Goal: Find specific page/section: Find specific page/section

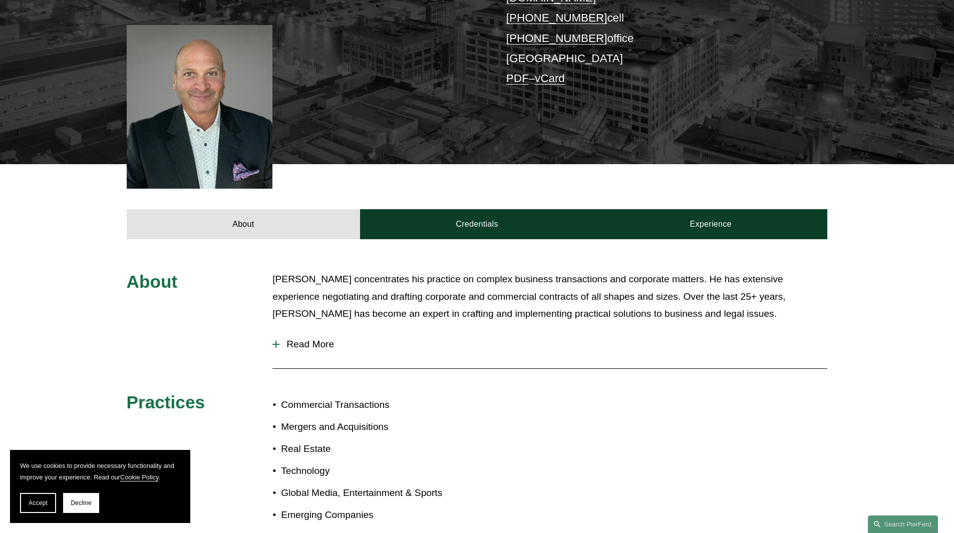
scroll to position [250, 0]
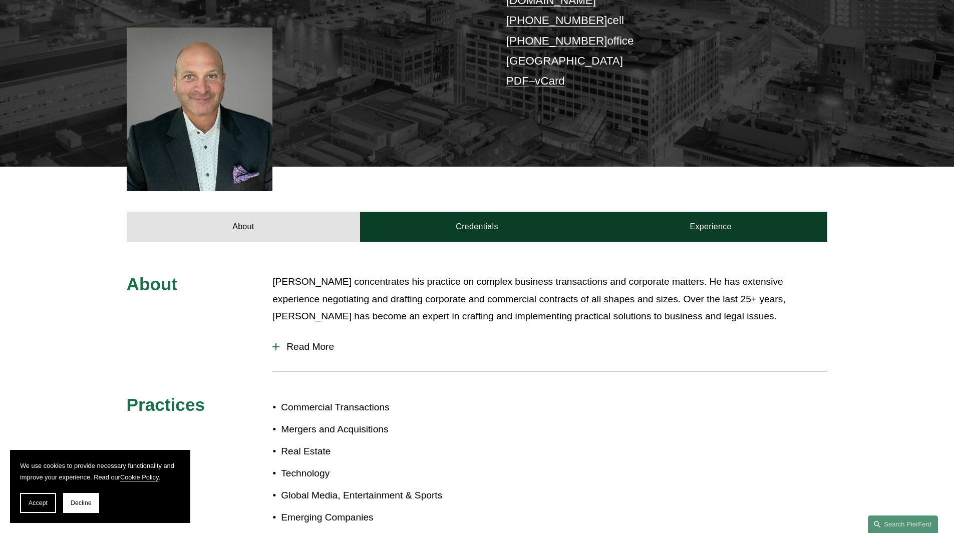
click at [320, 342] on span "Read More" at bounding box center [554, 347] width 548 height 11
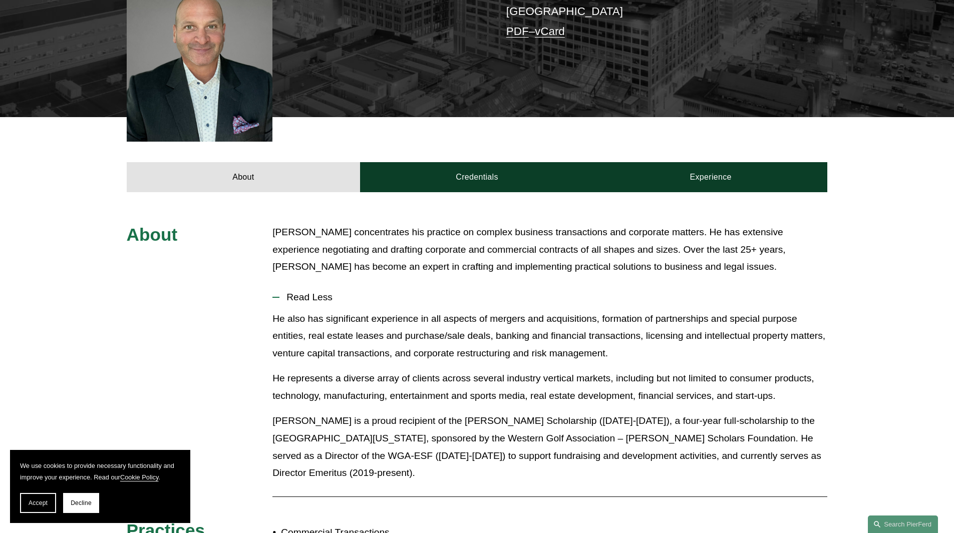
scroll to position [200, 0]
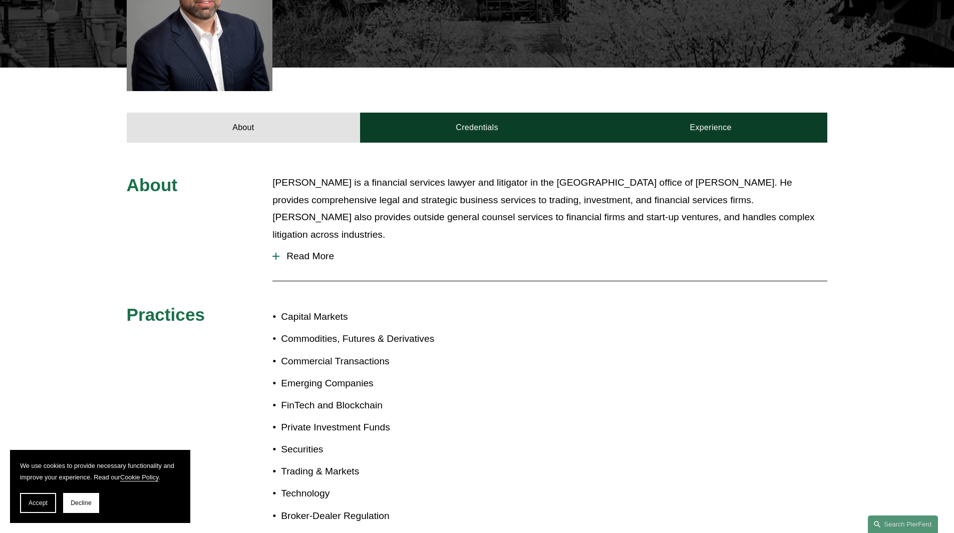
scroll to position [351, 0]
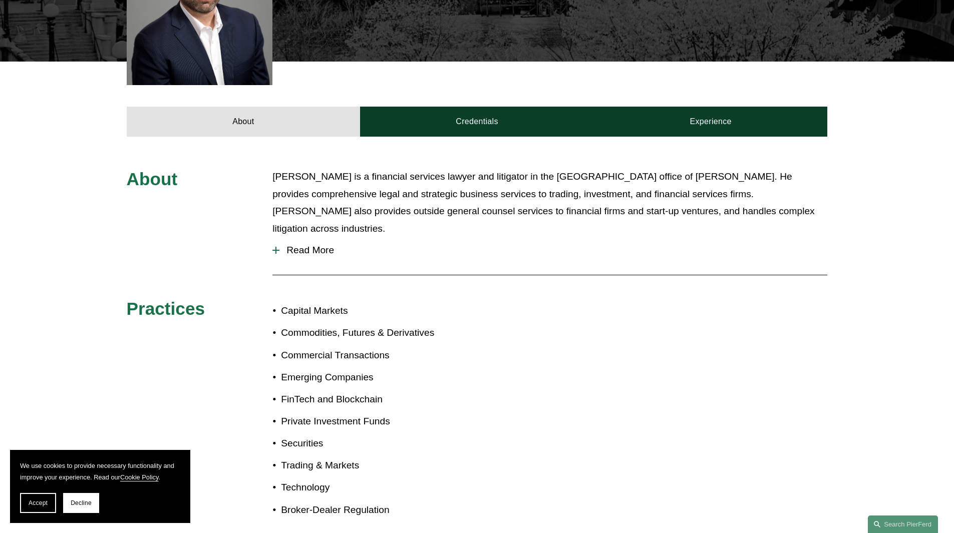
click at [309, 245] on span "Read More" at bounding box center [554, 250] width 548 height 11
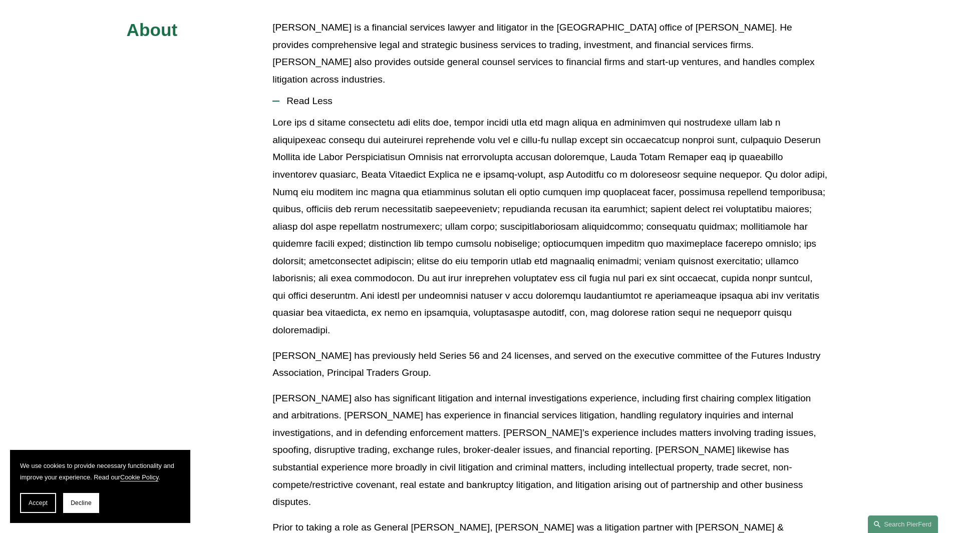
scroll to position [501, 0]
